Goal: Information Seeking & Learning: Learn about a topic

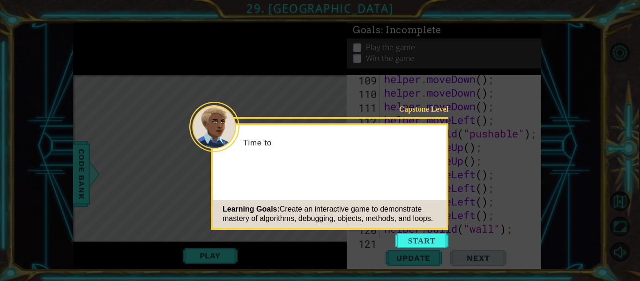
scroll to position [2146, 0]
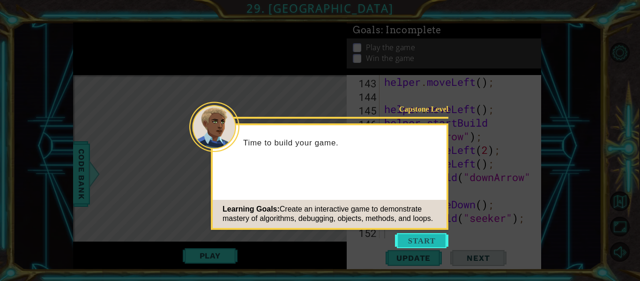
click at [428, 233] on button "Start" at bounding box center [421, 240] width 53 height 15
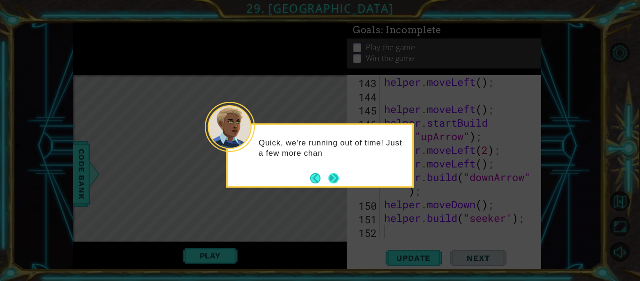
click at [338, 171] on footer at bounding box center [324, 178] width 29 height 14
click at [338, 173] on button "Next" at bounding box center [333, 178] width 10 height 10
click at [338, 172] on icon at bounding box center [320, 140] width 640 height 281
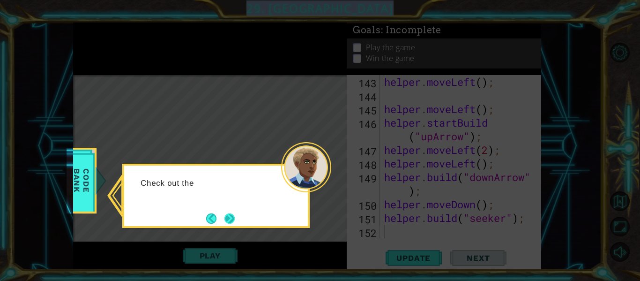
click at [233, 221] on button "Next" at bounding box center [229, 218] width 10 height 10
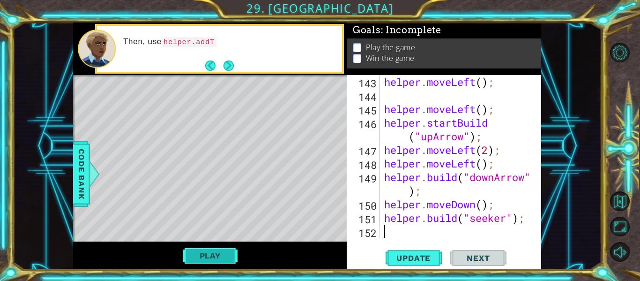
click at [231, 252] on button "Play" at bounding box center [210, 255] width 55 height 18
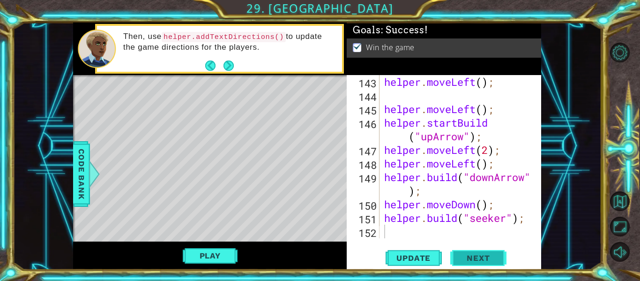
click at [478, 254] on span "Next" at bounding box center [478, 258] width 42 height 9
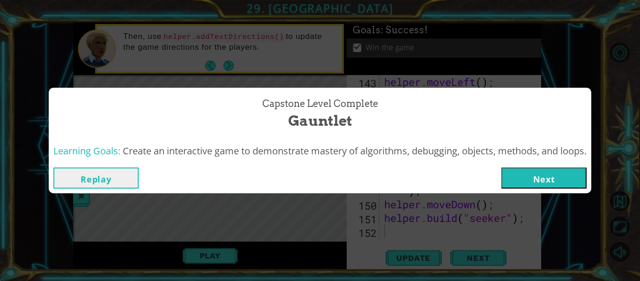
click at [543, 185] on button "Next" at bounding box center [543, 177] width 85 height 21
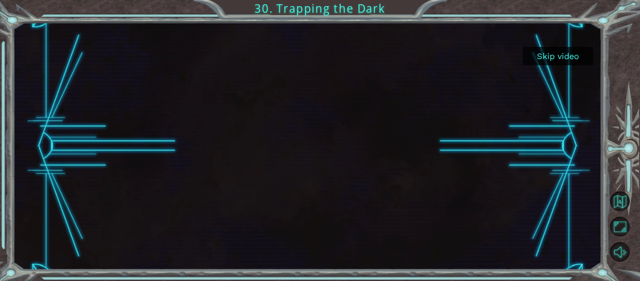
click at [580, 55] on button "Skip video" at bounding box center [558, 56] width 70 height 18
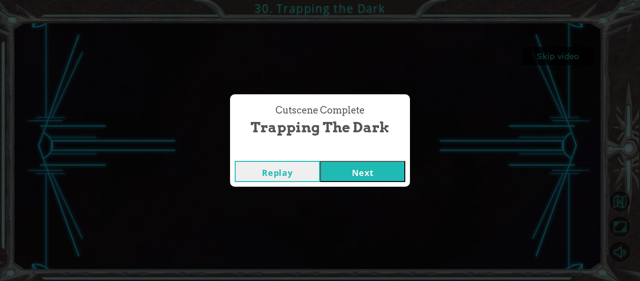
click at [389, 163] on button "Next" at bounding box center [362, 171] width 85 height 21
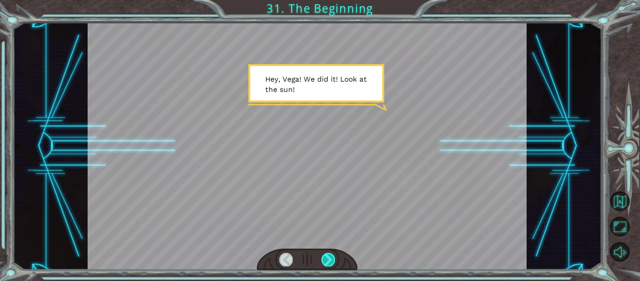
click at [333, 261] on div at bounding box center [328, 258] width 14 height 13
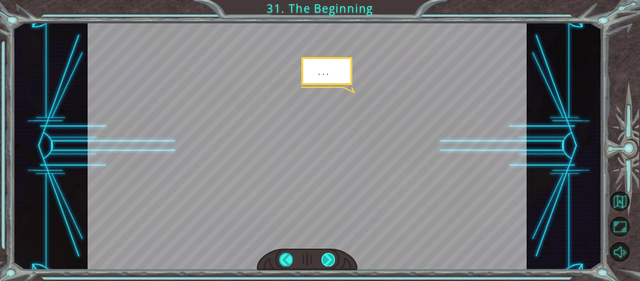
click at [333, 261] on div at bounding box center [328, 258] width 14 height 13
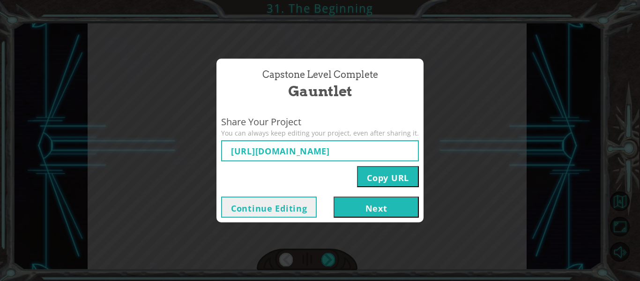
type input "[URL][DOMAIN_NAME]"
click at [356, 211] on button "Next" at bounding box center [375, 206] width 85 height 21
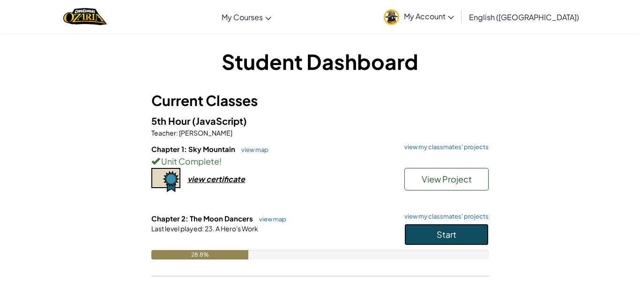
click at [446, 230] on span "Start" at bounding box center [446, 234] width 20 height 11
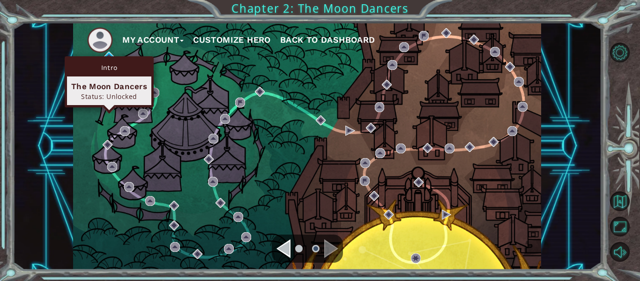
click at [109, 56] on div "Intro The Moon Dancers Status: Unlocked" at bounding box center [109, 81] width 89 height 51
click at [111, 56] on div "Intro The Moon Dancers Status: Unlocked" at bounding box center [109, 81] width 89 height 51
click at [111, 57] on div "Intro The Moon Dancers Status: Unlocked" at bounding box center [109, 81] width 89 height 51
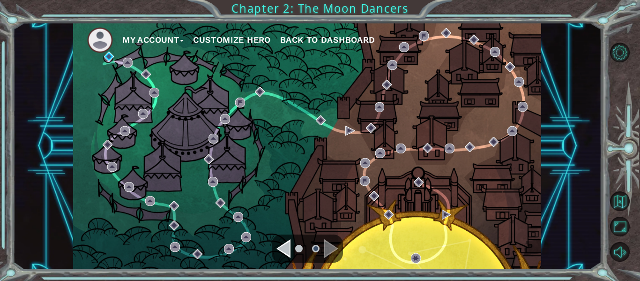
click at [288, 241] on div "Navigate to the previous page" at bounding box center [283, 248] width 14 height 19
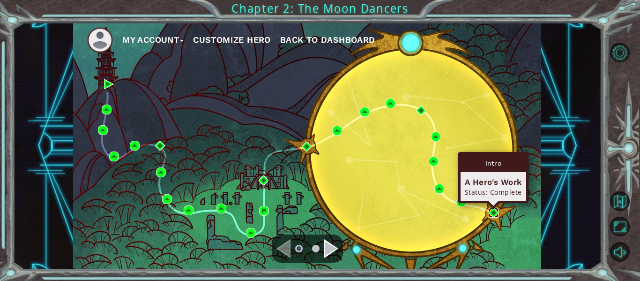
click at [493, 216] on img at bounding box center [493, 212] width 10 height 10
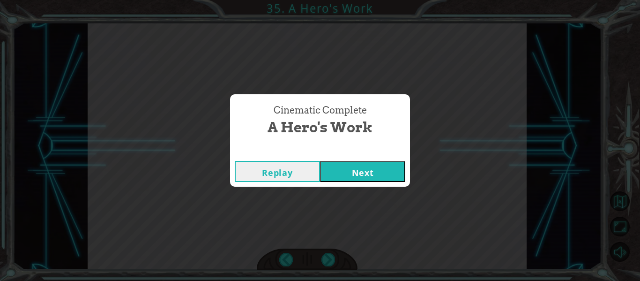
click at [387, 171] on button "Next" at bounding box center [362, 171] width 85 height 21
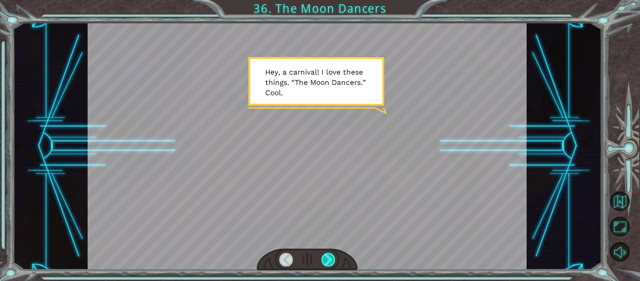
click at [333, 254] on div at bounding box center [328, 258] width 14 height 13
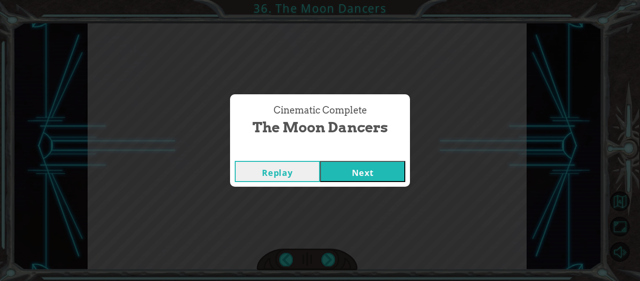
click at [359, 172] on button "Next" at bounding box center [362, 171] width 85 height 21
